Goal: Navigation & Orientation: Find specific page/section

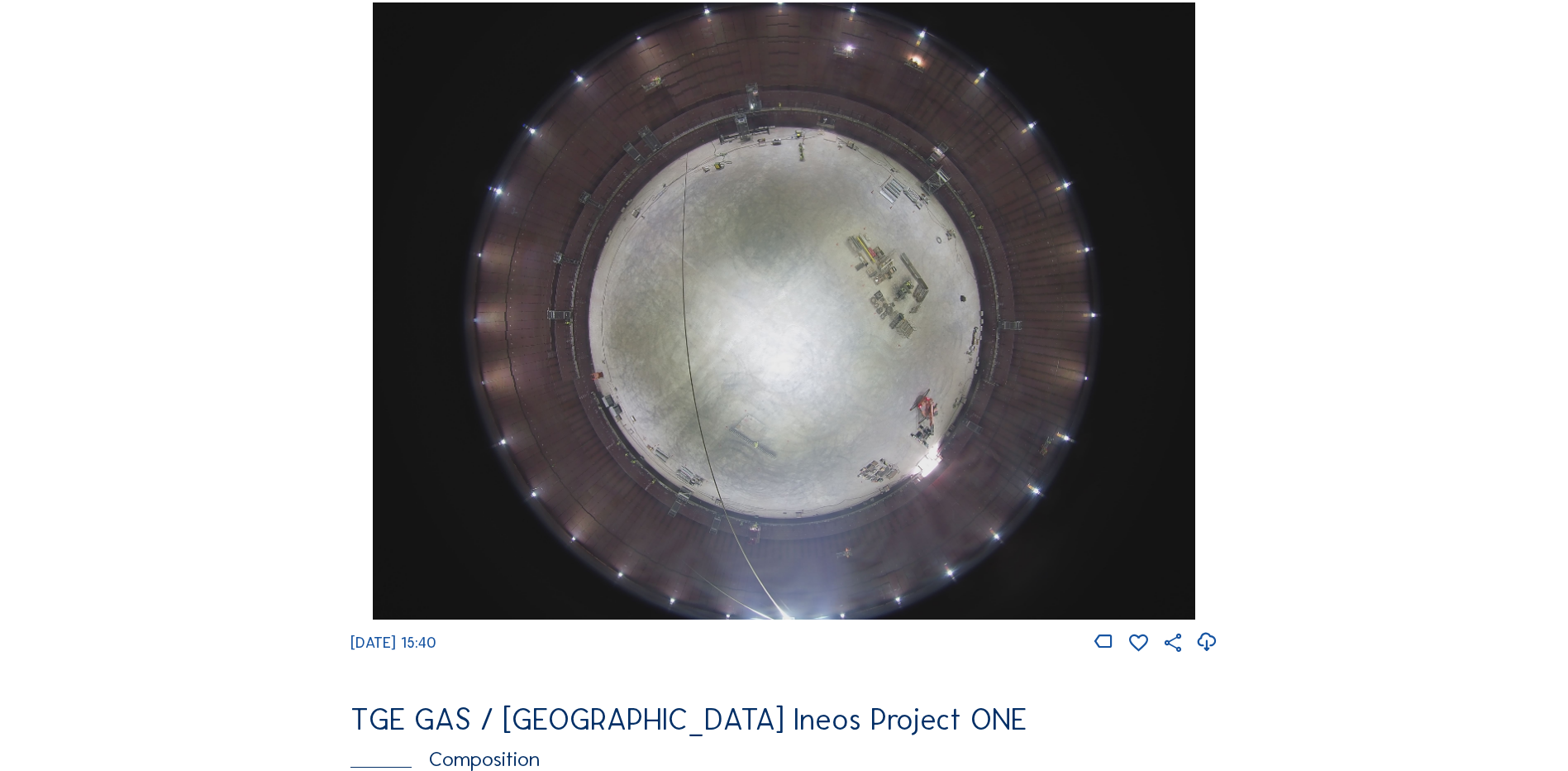
scroll to position [1571, 0]
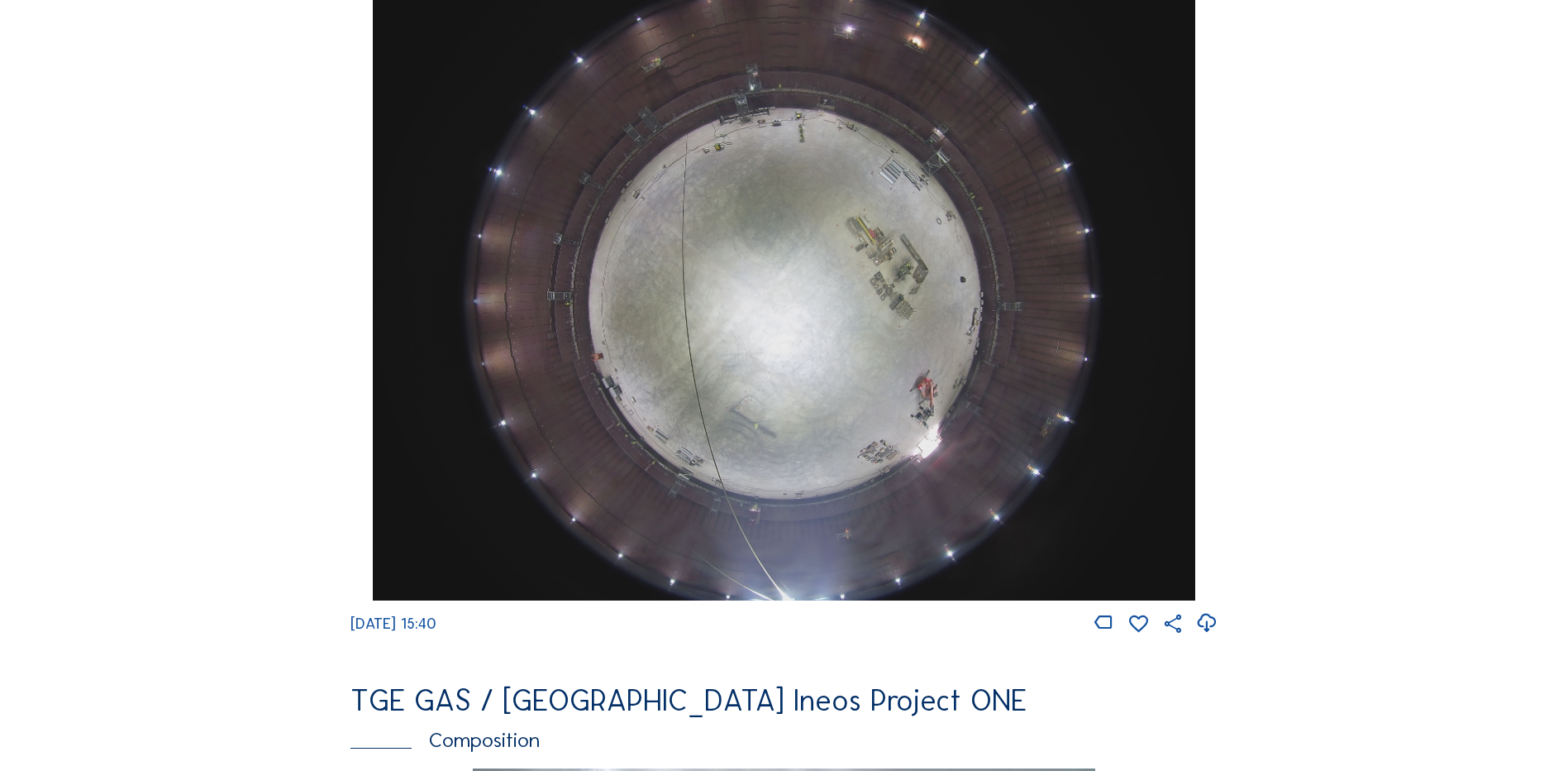
click at [778, 334] on img at bounding box center [784, 292] width 822 height 617
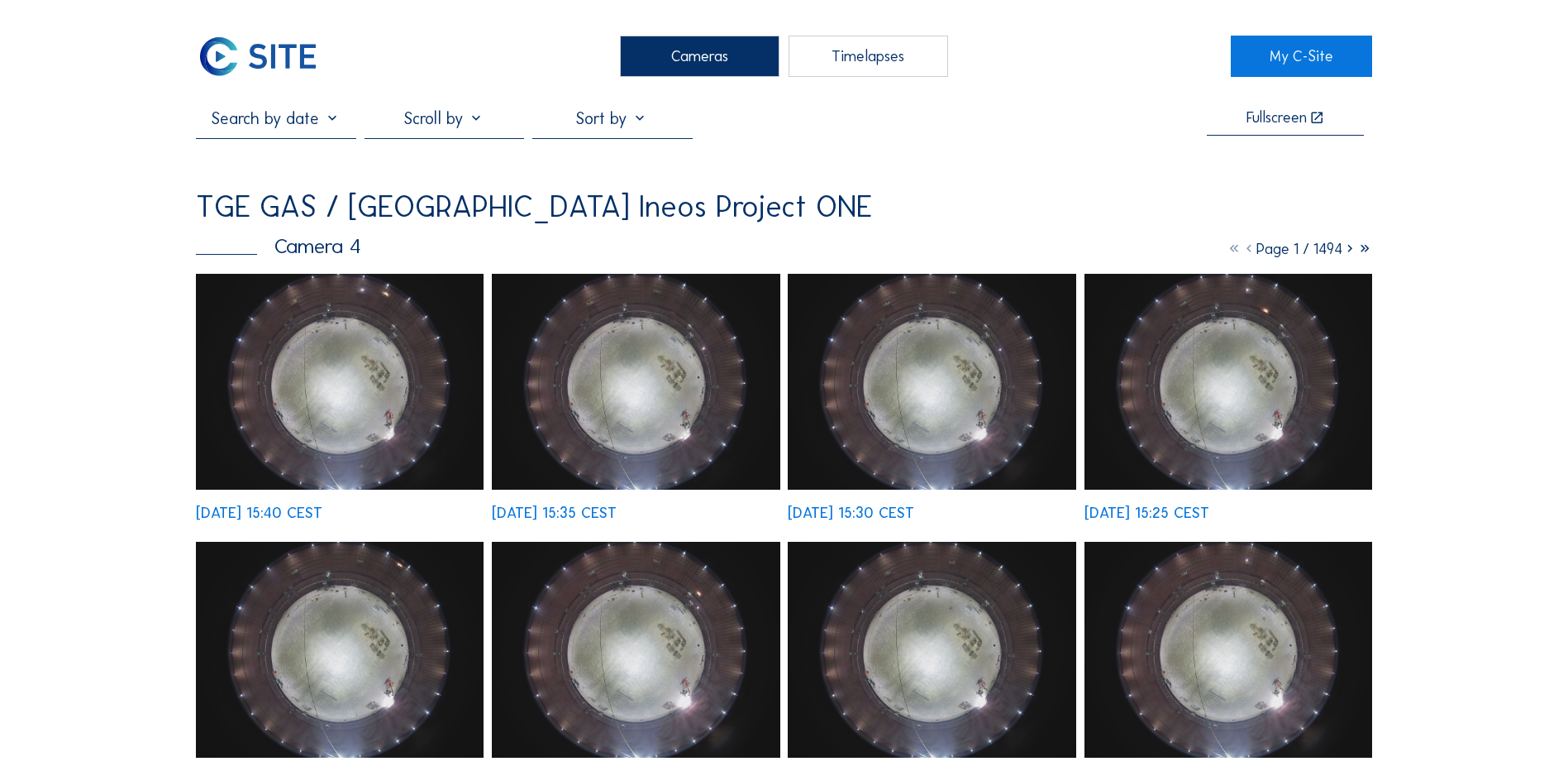
click at [351, 369] on img at bounding box center [340, 382] width 288 height 216
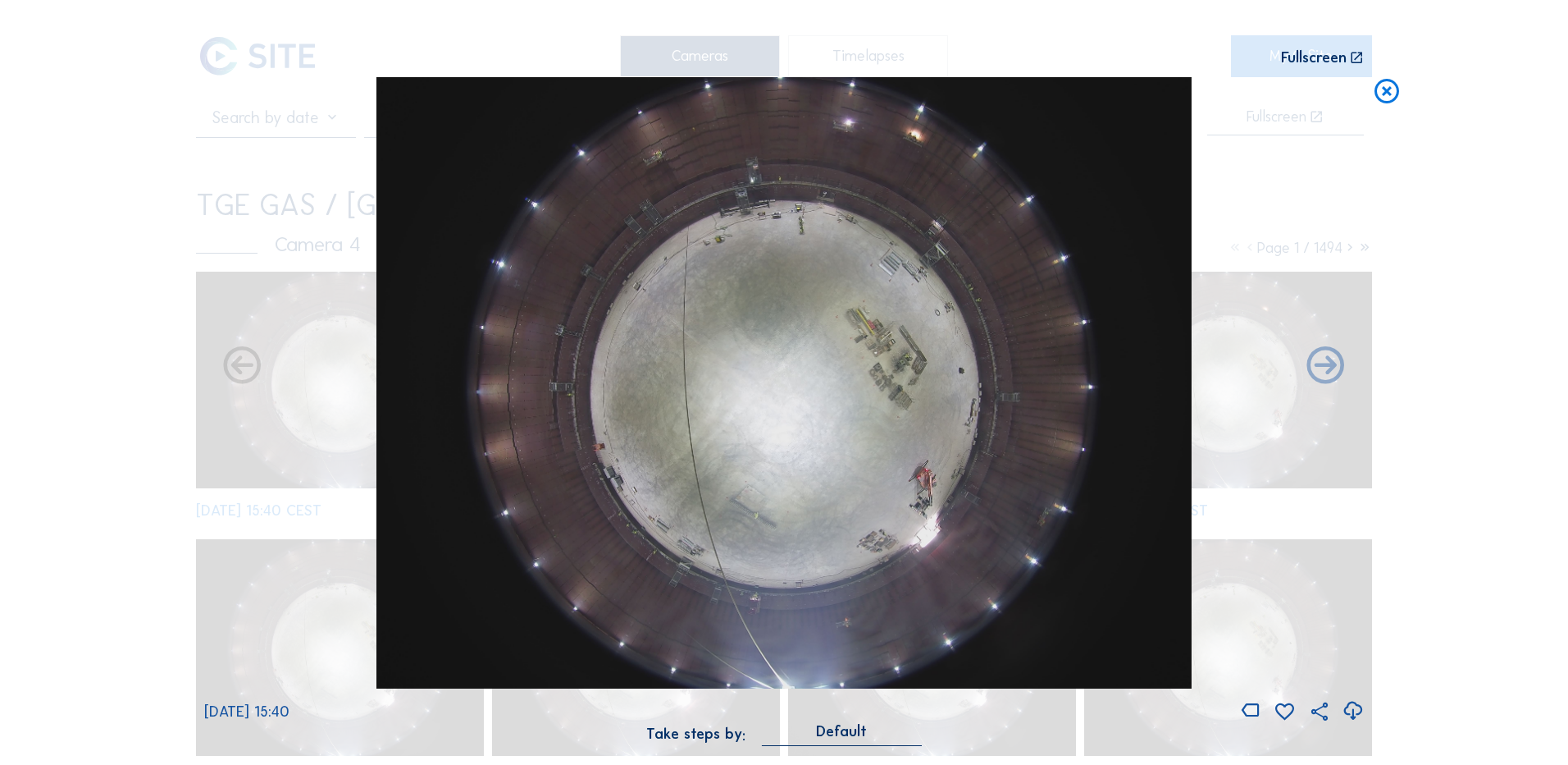
click at [1351, 711] on icon at bounding box center [1352, 711] width 22 height 27
click at [1351, 708] on icon at bounding box center [1352, 711] width 22 height 27
click at [1395, 94] on icon at bounding box center [1387, 92] width 29 height 30
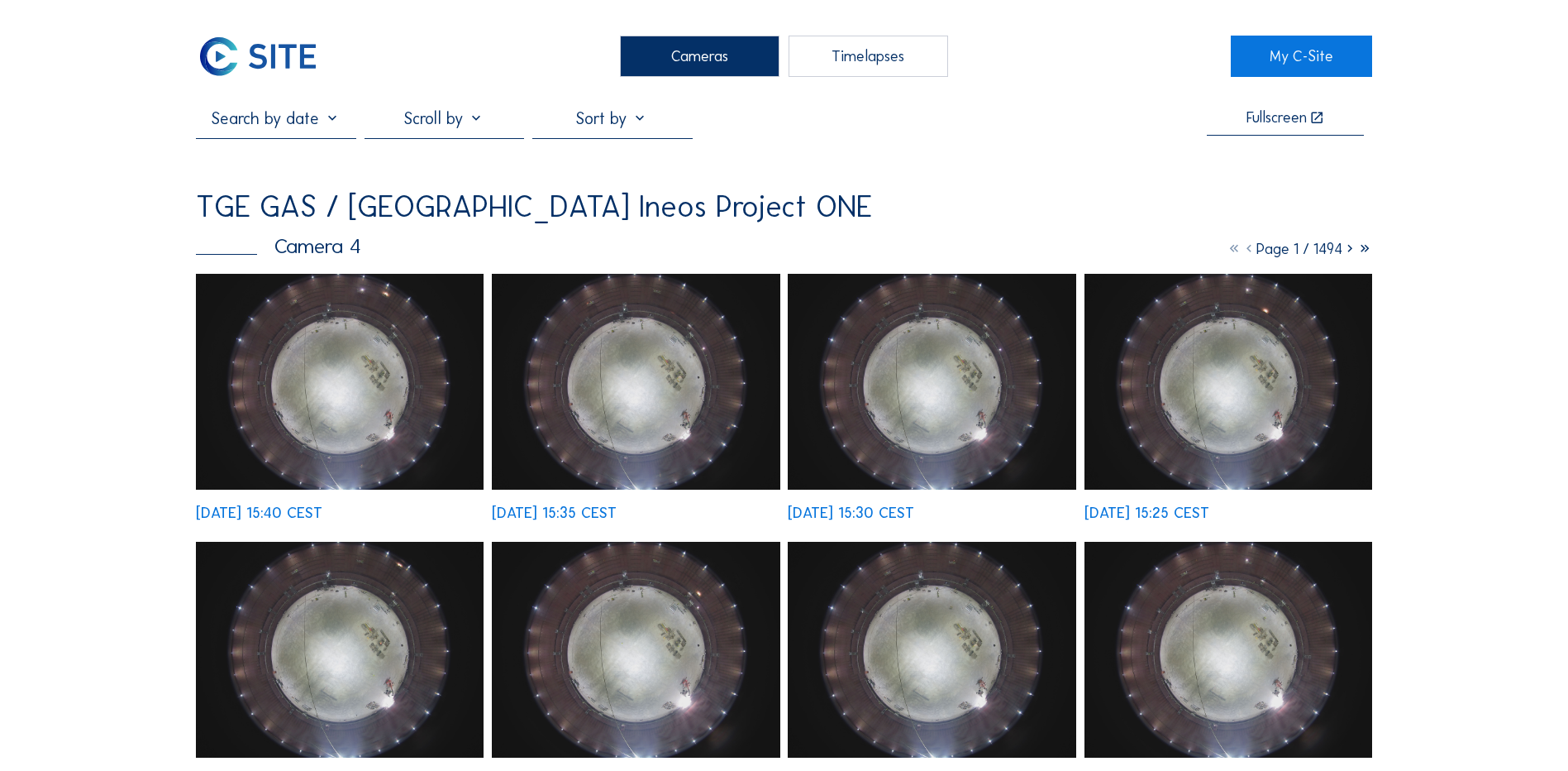
click at [726, 58] on div "Cameras" at bounding box center [699, 56] width 159 height 41
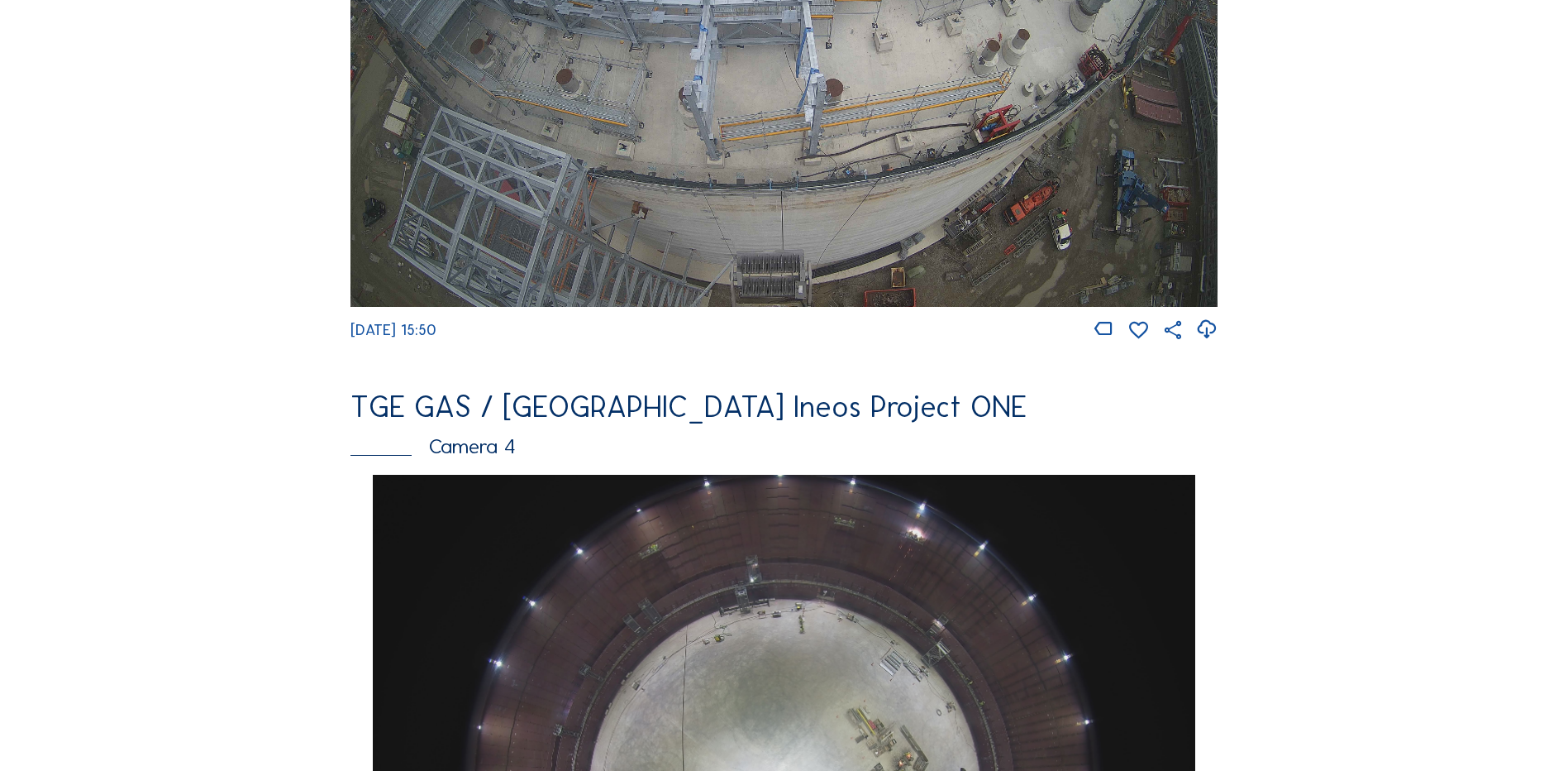
scroll to position [578, 0]
